Goal: Navigation & Orientation: Go to known website

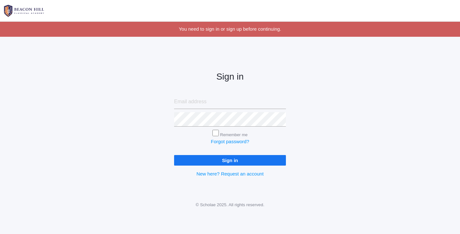
type input "[EMAIL_ADDRESS][PERSON_NAME][DOMAIN_NAME]"
click at [229, 161] on input "Sign in" at bounding box center [230, 160] width 112 height 11
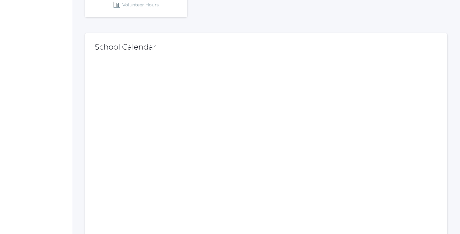
scroll to position [192, 0]
